Goal: Task Accomplishment & Management: Use online tool/utility

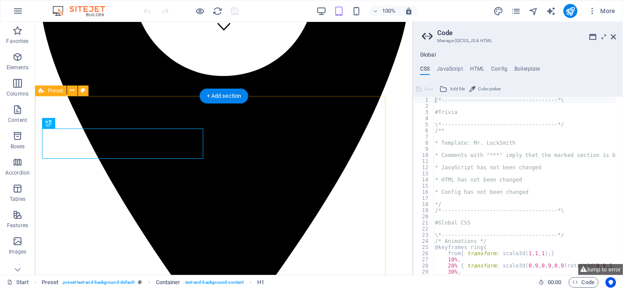
scroll to position [233, 0]
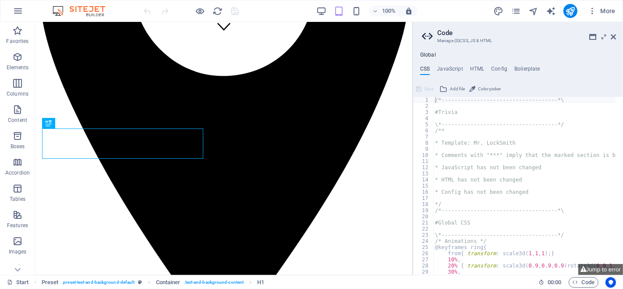
type textarea "/*------------------------------------*\"
drag, startPoint x: 614, startPoint y: 37, endPoint x: 488, endPoint y: 39, distance: 125.8
click at [614, 37] on icon at bounding box center [613, 36] width 5 height 7
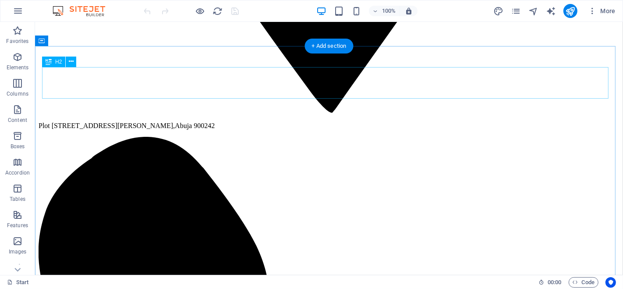
scroll to position [867, 0]
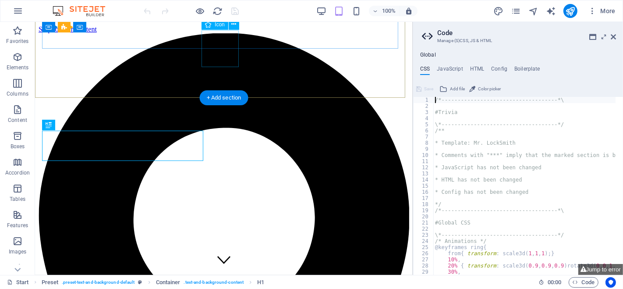
scroll to position [233, 0]
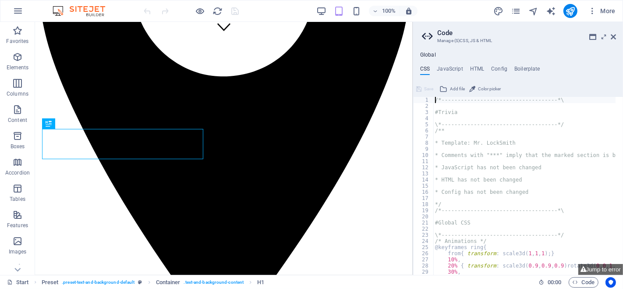
type textarea "/* JS for preset "Menu V2" */"
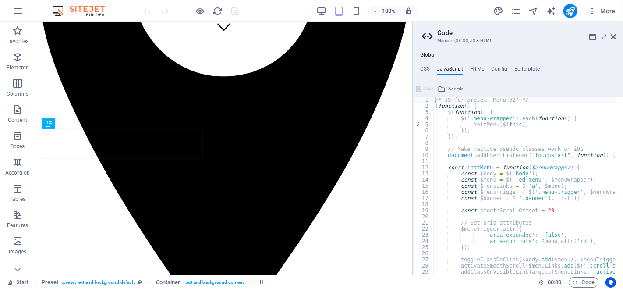
click at [0, 0] on h4 "HTML" at bounding box center [0, 0] width 0 height 0
type textarea "<a href="#main-content" class="wv-link-content button">Skip to main content</a>"
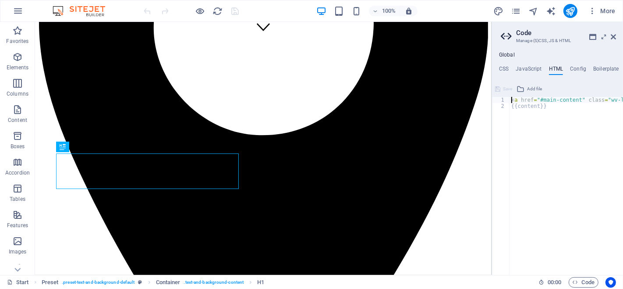
scroll to position [232, 0]
drag, startPoint x: 414, startPoint y: 34, endPoint x: 523, endPoint y: 36, distance: 108.7
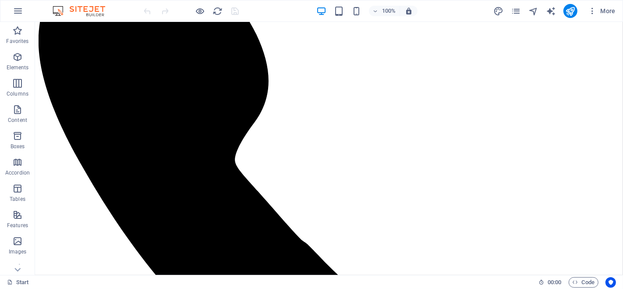
scroll to position [1059, 0]
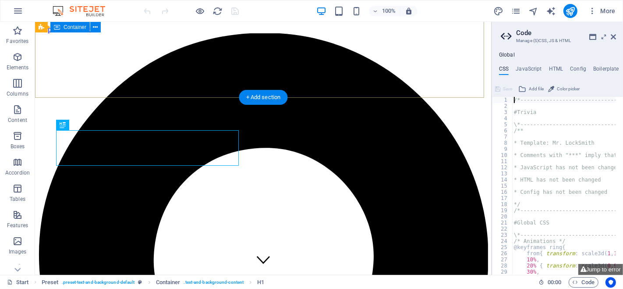
scroll to position [254, 0]
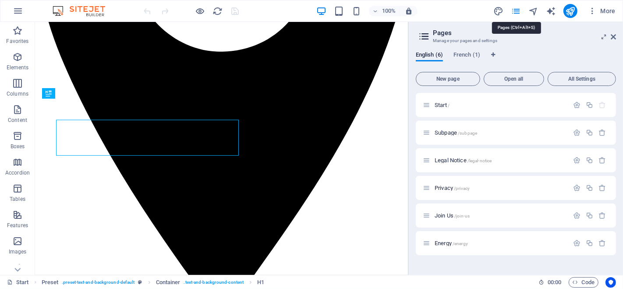
scroll to position [265, 0]
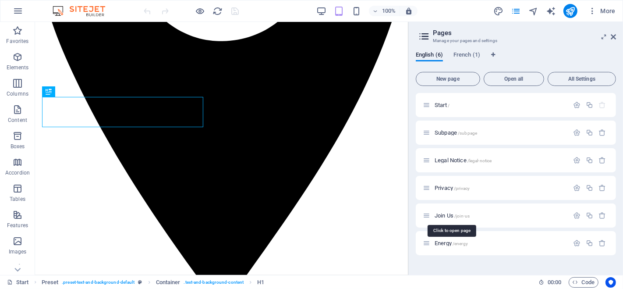
click at [450, 213] on span "Join Us /join-us" at bounding box center [452, 215] width 35 height 7
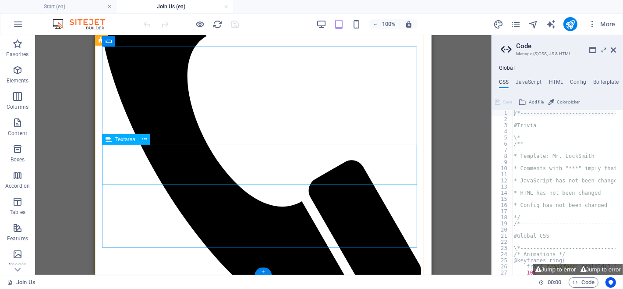
scroll to position [5, 0]
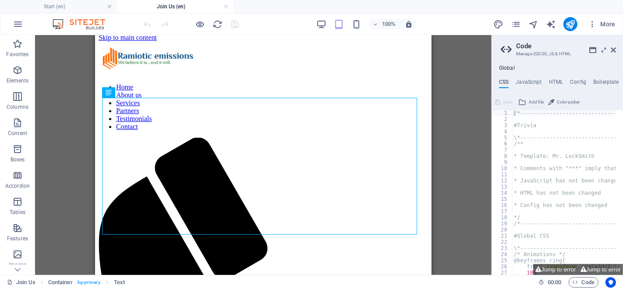
click at [615, 48] on icon at bounding box center [613, 49] width 5 height 7
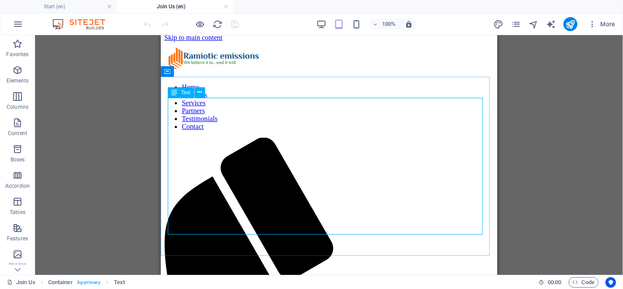
click at [199, 91] on icon at bounding box center [200, 92] width 5 height 9
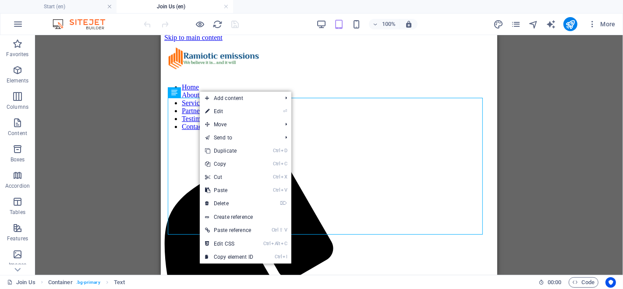
click at [221, 112] on link "⏎ Edit" at bounding box center [229, 111] width 59 height 13
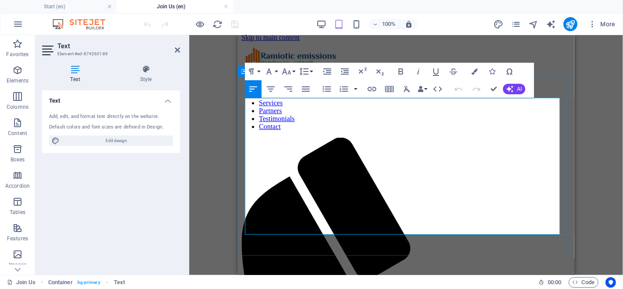
drag, startPoint x: 258, startPoint y: 176, endPoint x: 359, endPoint y: 176, distance: 100.8
click at [373, 86] on icon "button" at bounding box center [372, 89] width 11 height 11
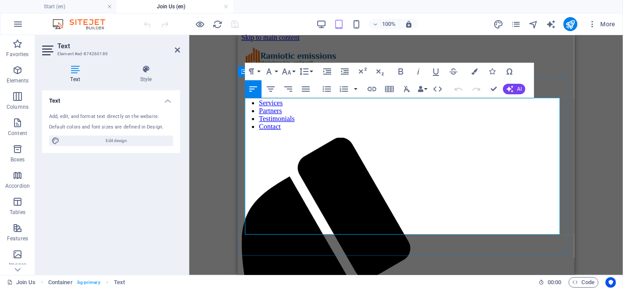
drag, startPoint x: 257, startPoint y: 177, endPoint x: 363, endPoint y: 179, distance: 105.7
click at [178, 48] on icon at bounding box center [177, 49] width 5 height 7
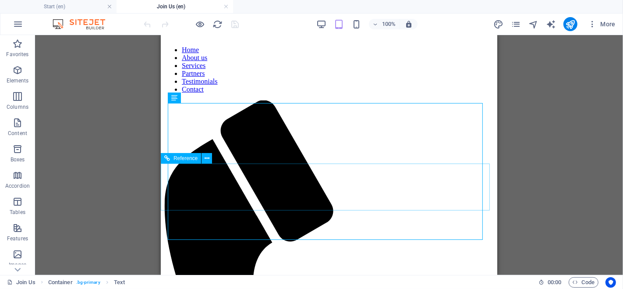
scroll to position [0, 0]
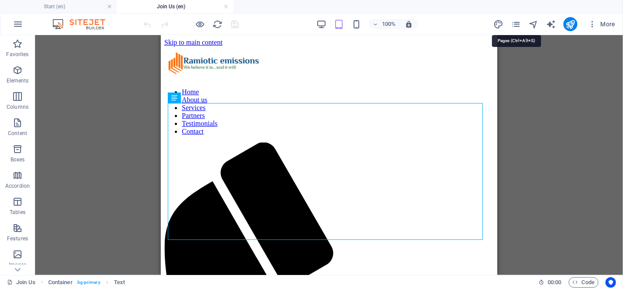
click at [515, 24] on icon "pages" at bounding box center [516, 24] width 10 height 10
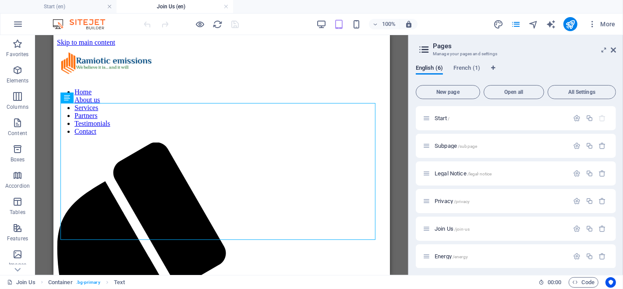
drag, startPoint x: 447, startPoint y: 119, endPoint x: 317, endPoint y: 82, distance: 135.4
click at [447, 119] on span "Start /" at bounding box center [442, 118] width 15 height 7
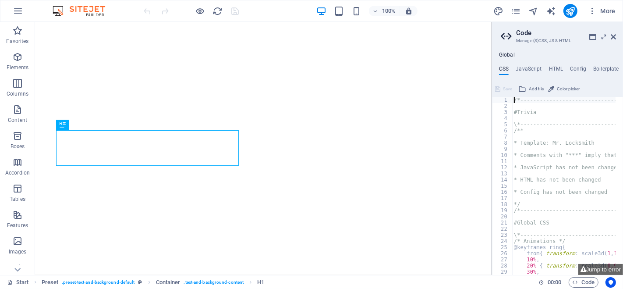
click at [613, 36] on icon at bounding box center [613, 36] width 5 height 7
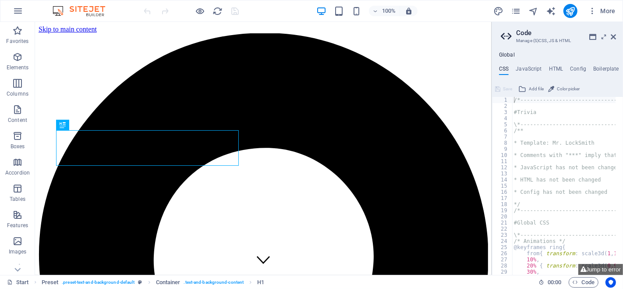
scroll to position [254, 0]
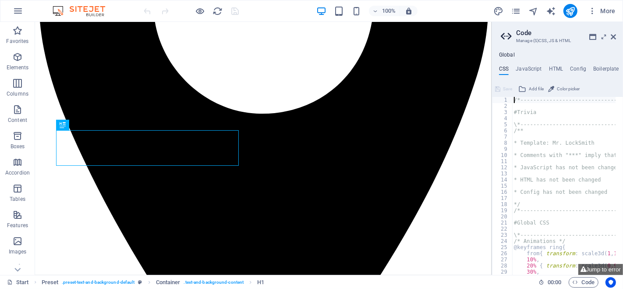
type textarea "/*------------------------------------*\"
